Goal: Check status

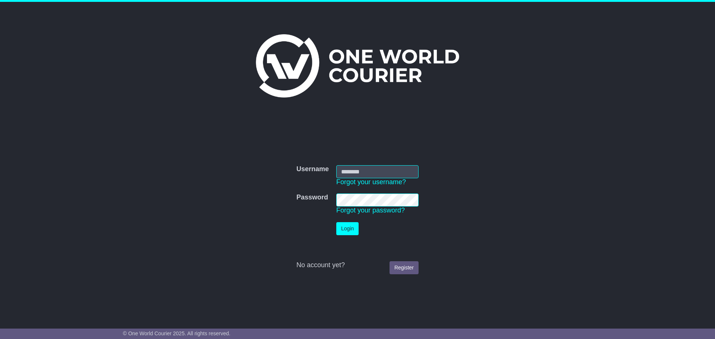
click at [0, 332] on com-1password-button at bounding box center [0, 332] width 0 height 0
type input "**********"
click at [367, 239] on td "No account yet? Register" at bounding box center [358, 258] width 130 height 39
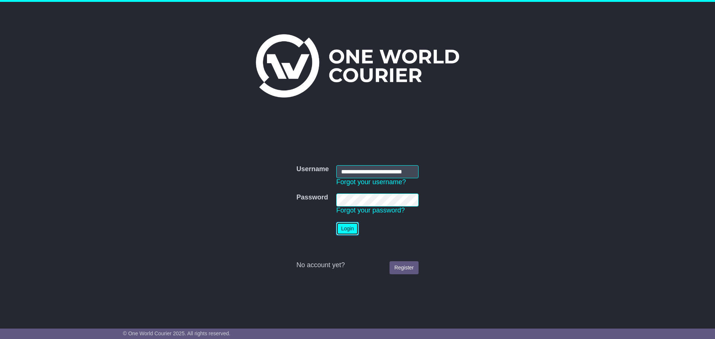
click at [347, 229] on button "Login" at bounding box center [347, 228] width 22 height 13
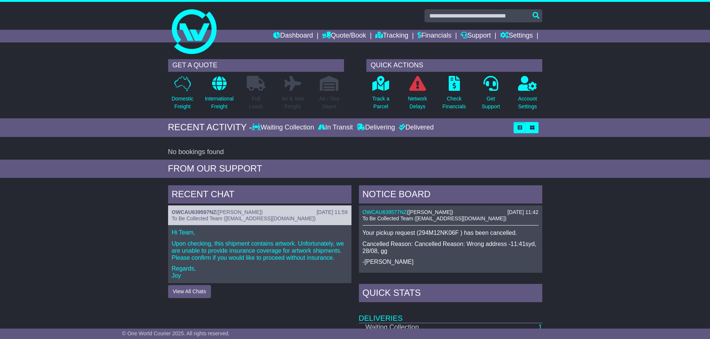
click at [289, 218] on span "To Be Collected Team (pickup@oneworldcourier.com.au)" at bounding box center [244, 219] width 144 height 6
click at [215, 210] on link "OWCAU639597NZ" at bounding box center [194, 212] width 45 height 6
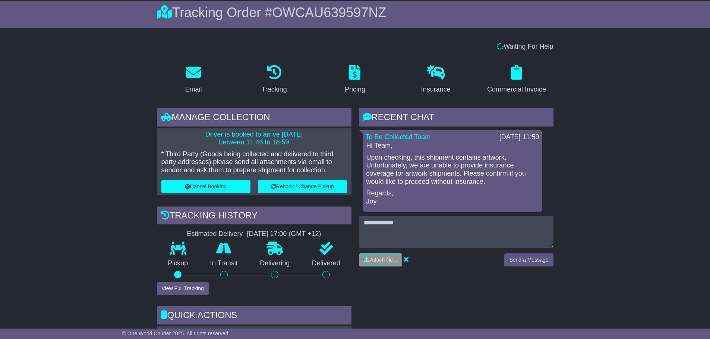
scroll to position [75, 0]
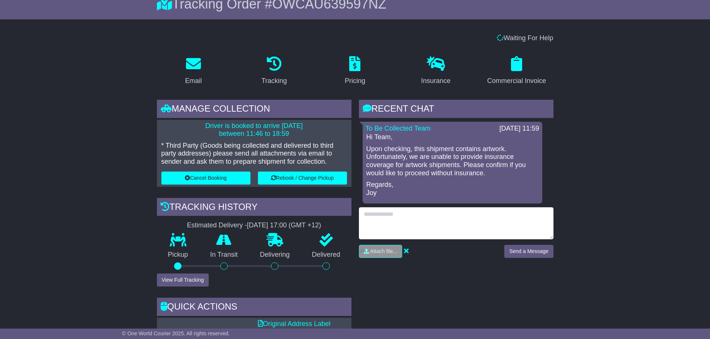
click at [422, 221] on textarea at bounding box center [456, 224] width 194 height 32
type textarea "**********"
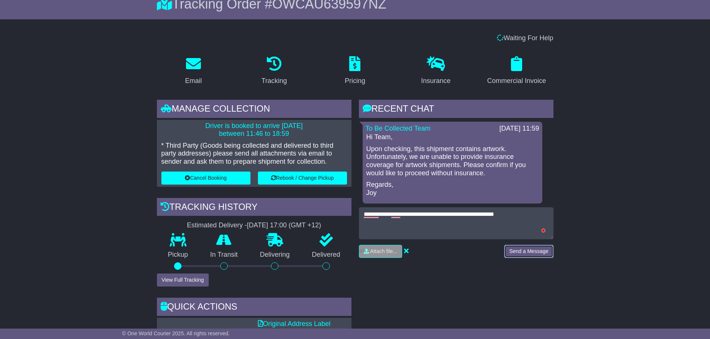
click at [527, 252] on button "Send a Message" at bounding box center [528, 251] width 49 height 13
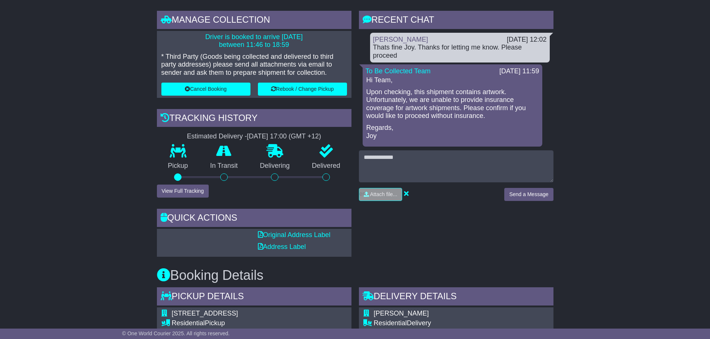
scroll to position [186, 0]
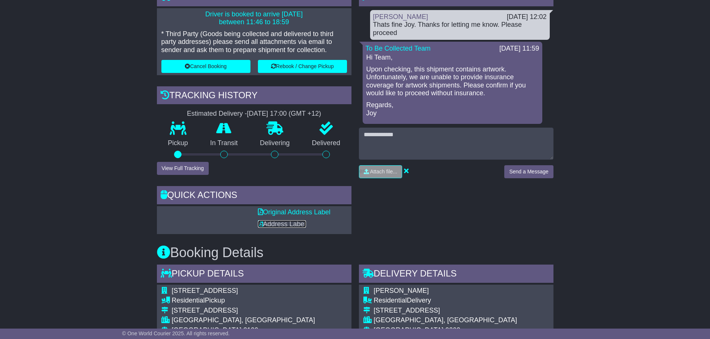
click at [282, 221] on link "Address Label" at bounding box center [282, 224] width 48 height 7
click at [286, 212] on link "Original Address Label" at bounding box center [294, 212] width 73 height 7
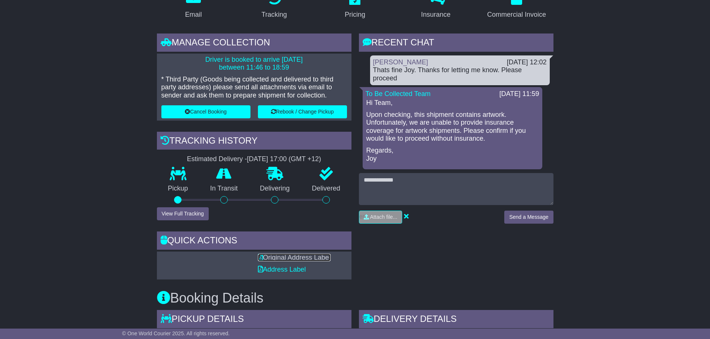
scroll to position [140, 0]
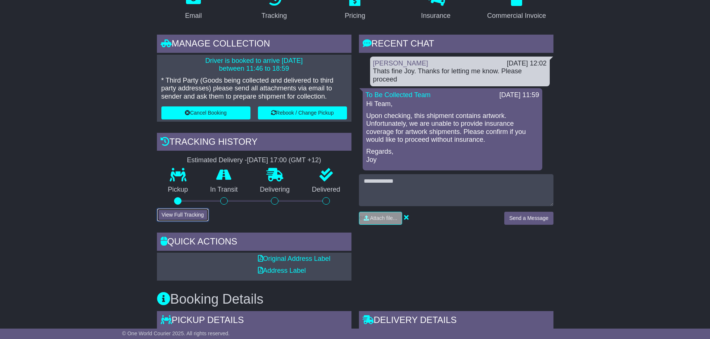
click at [182, 214] on button "View Full Tracking" at bounding box center [183, 215] width 52 height 13
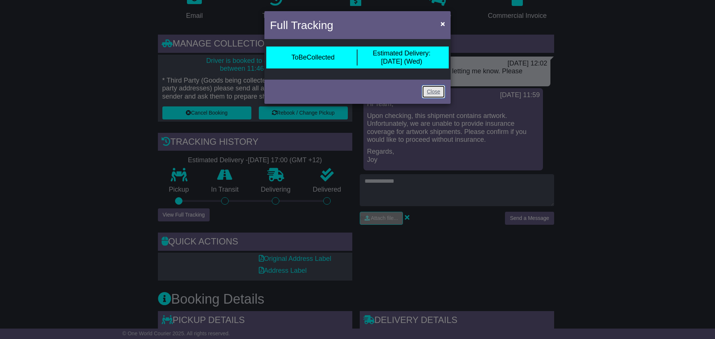
click at [430, 89] on link "Close" at bounding box center [433, 91] width 23 height 13
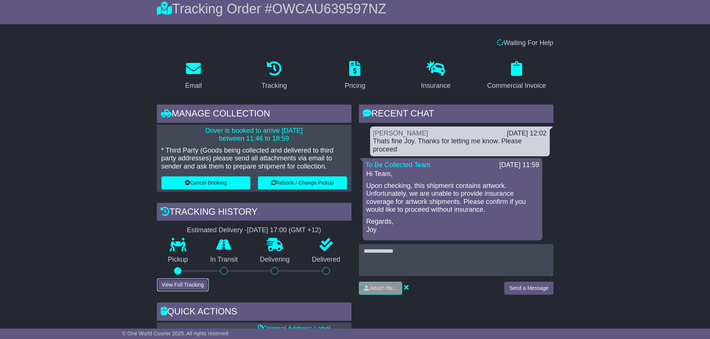
scroll to position [65, 0]
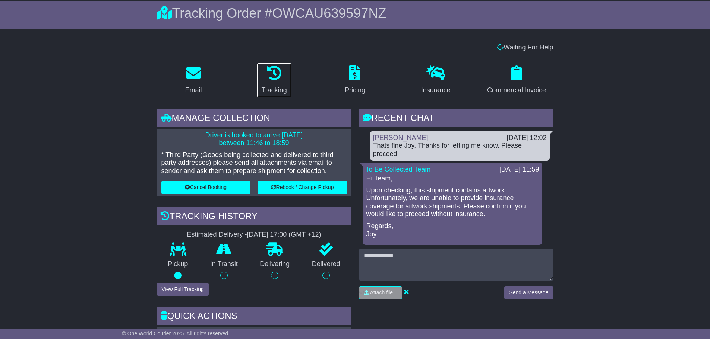
click at [272, 78] on icon at bounding box center [274, 73] width 15 height 15
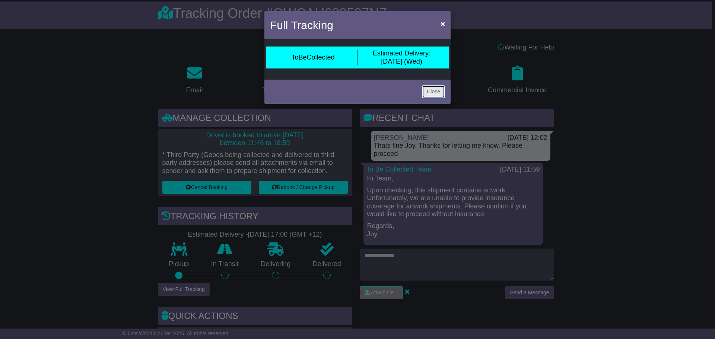
click at [436, 93] on link "Close" at bounding box center [433, 91] width 23 height 13
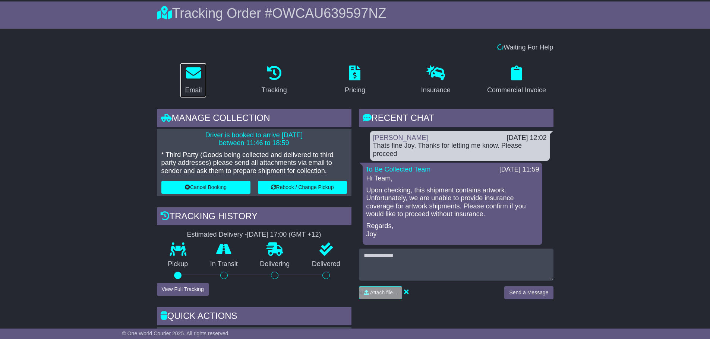
click at [192, 80] on p at bounding box center [193, 74] width 17 height 16
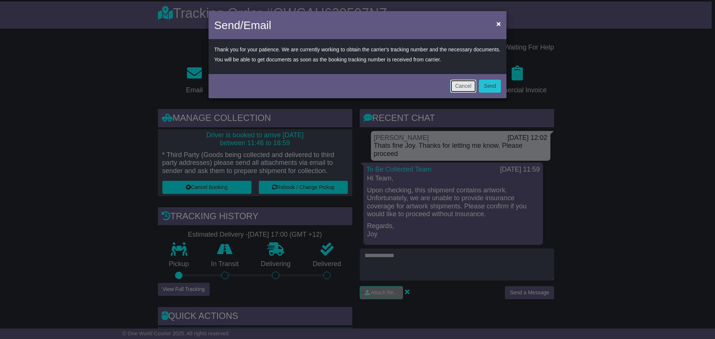
click at [456, 87] on button "Cancel" at bounding box center [463, 86] width 26 height 13
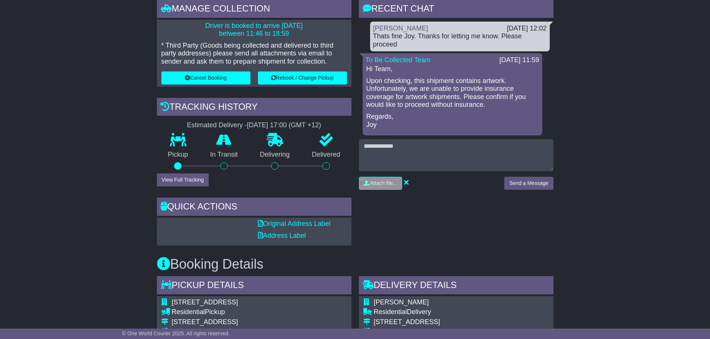
scroll to position [177, 0]
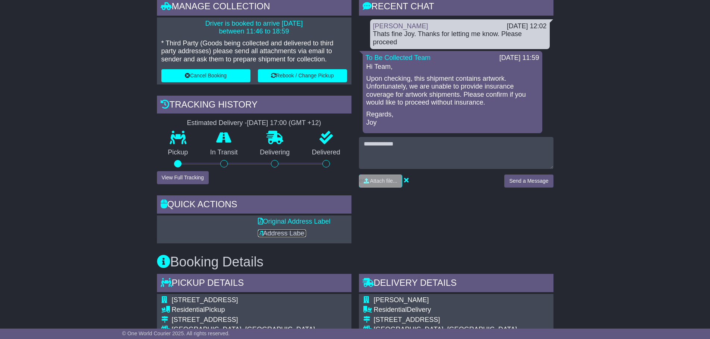
click at [295, 234] on link "Address Label" at bounding box center [282, 233] width 48 height 7
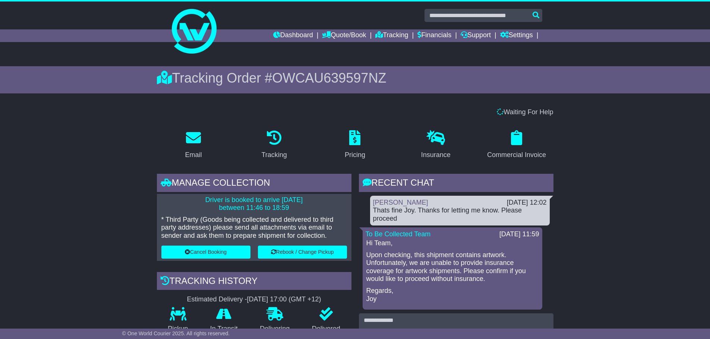
scroll to position [0, 0]
